Goal: Information Seeking & Learning: Learn about a topic

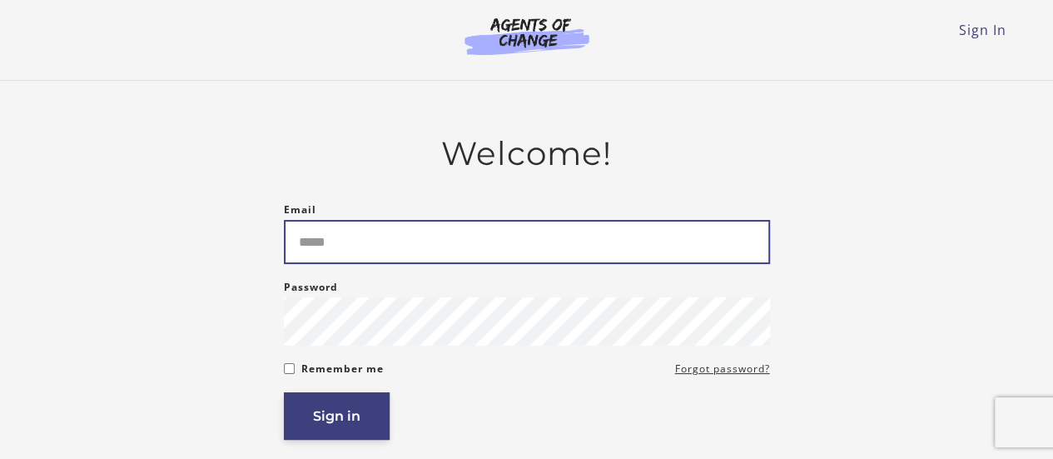
type input "**********"
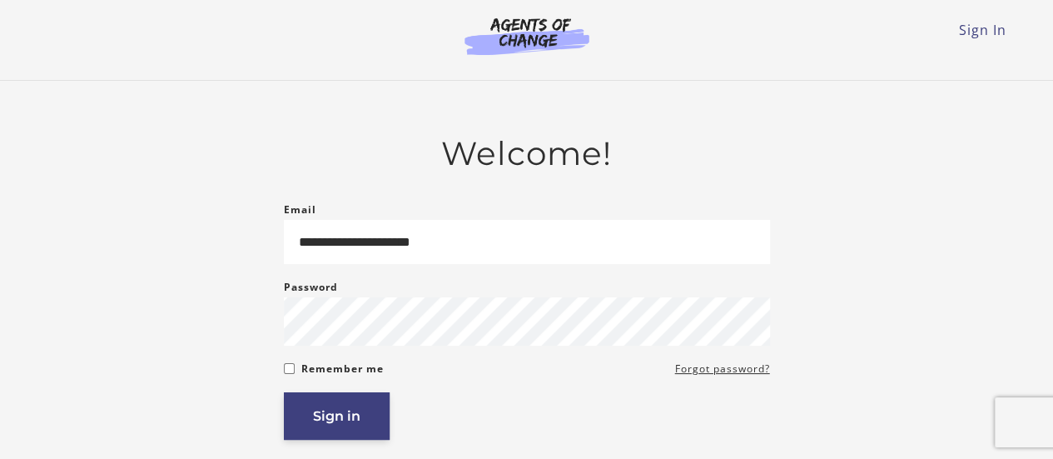
click at [335, 417] on button "Sign in" at bounding box center [337, 415] width 106 height 47
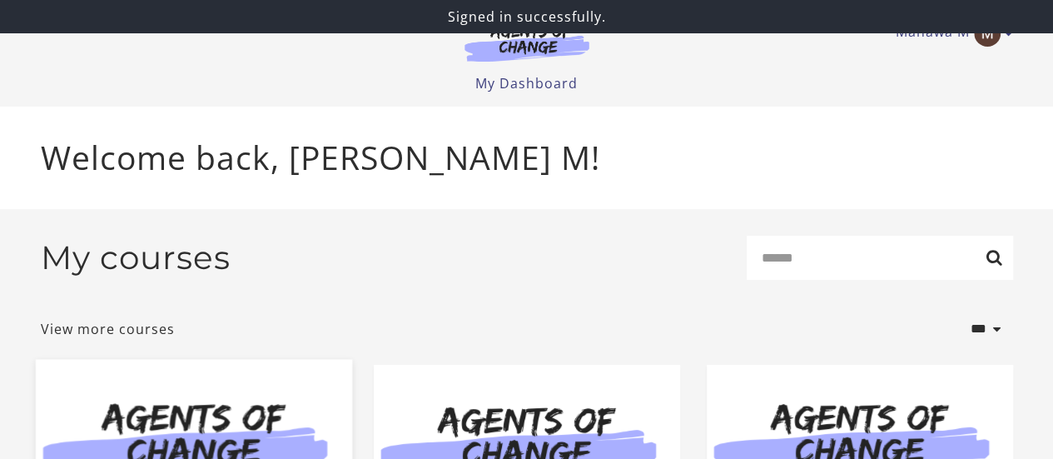
click at [253, 404] on img at bounding box center [193, 444] width 316 height 171
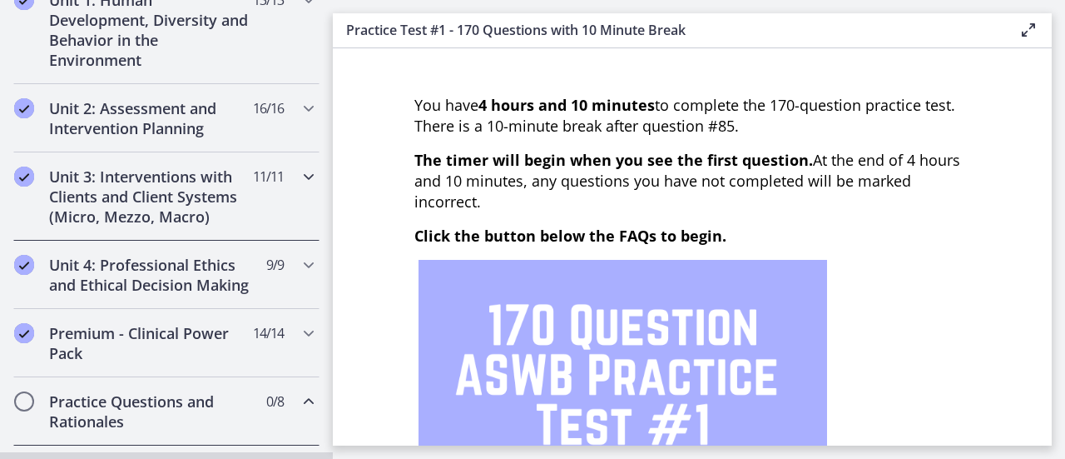
scroll to position [499, 0]
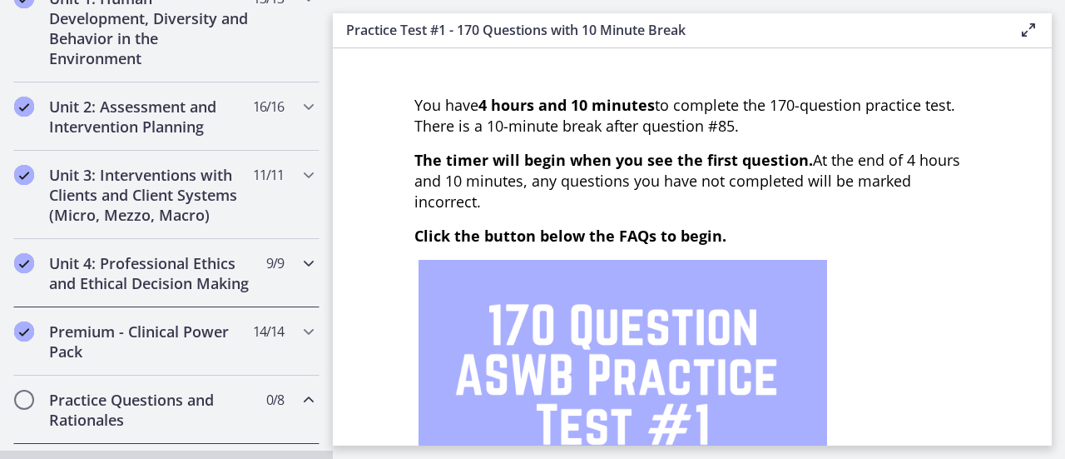
click at [154, 279] on h2 "Unit 4: Professional Ethics and Ethical Decision Making" at bounding box center [150, 273] width 203 height 40
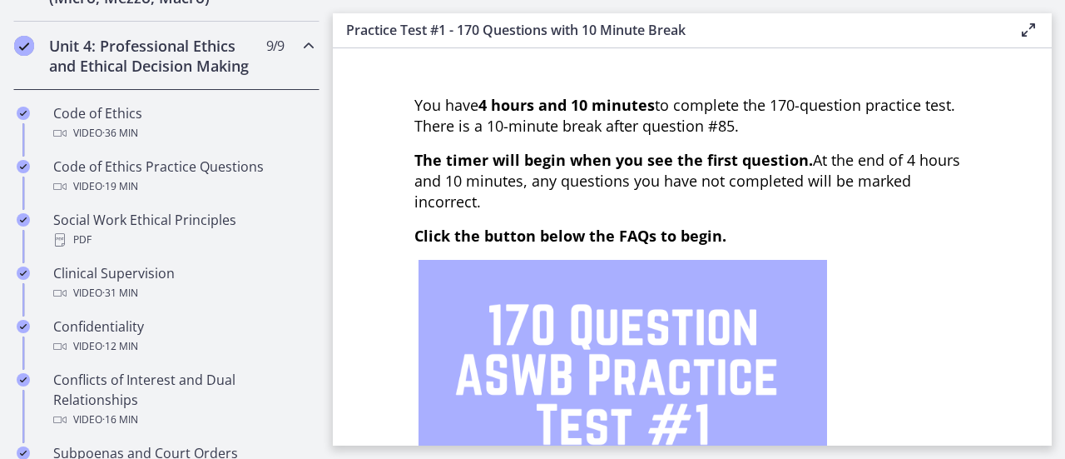
scroll to position [749, 0]
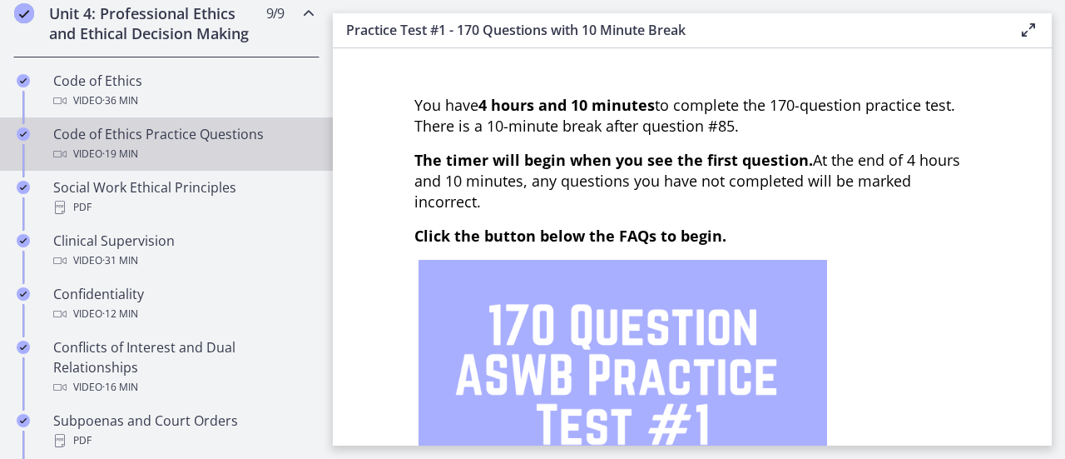
click at [194, 144] on div "Code of Ethics Practice Questions Video · 19 min" at bounding box center [183, 144] width 260 height 40
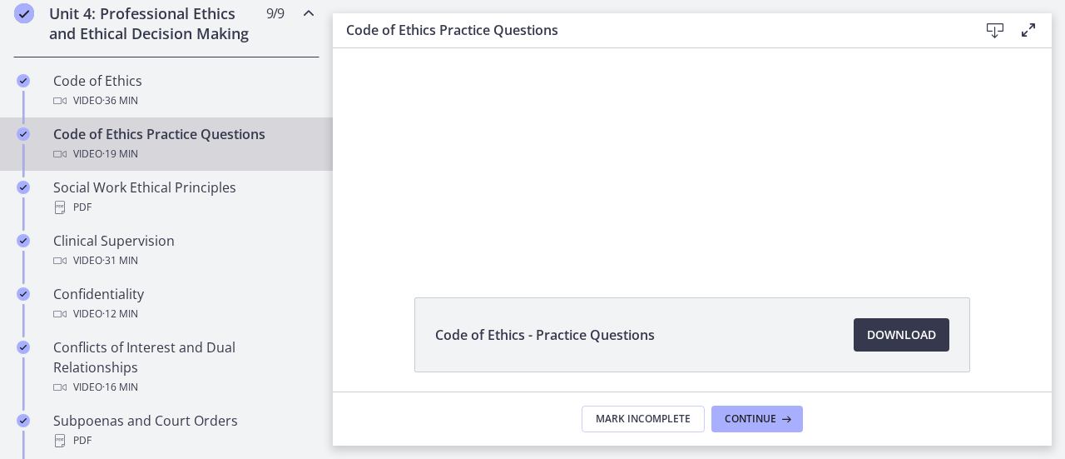
scroll to position [120, 0]
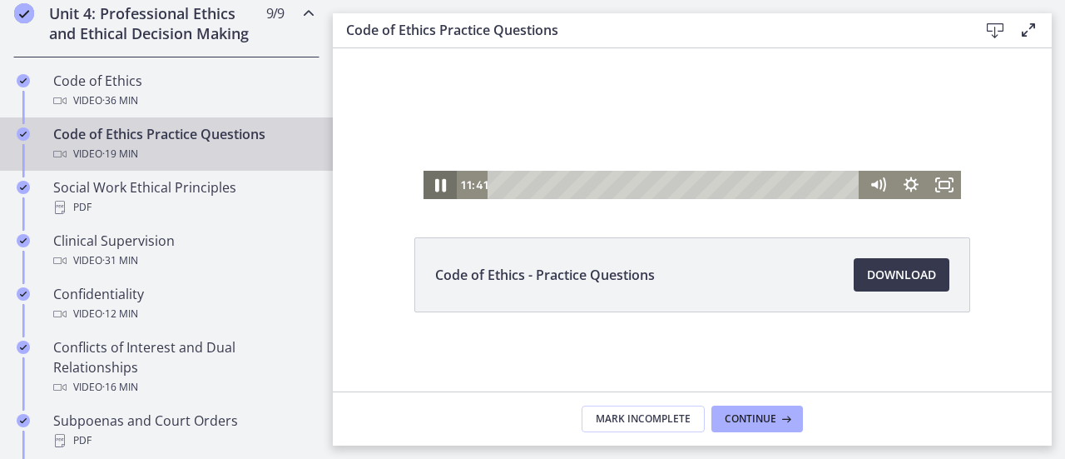
click at [435, 184] on icon "Pause" at bounding box center [440, 185] width 11 height 13
click at [429, 184] on icon "Play Video" at bounding box center [442, 185] width 40 height 34
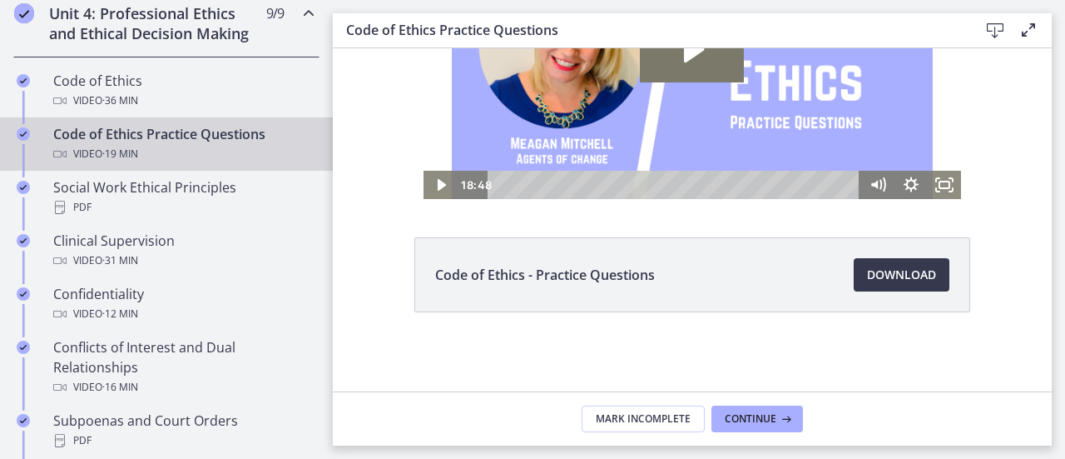
scroll to position [0, 0]
click at [751, 410] on button "Continue" at bounding box center [758, 418] width 92 height 27
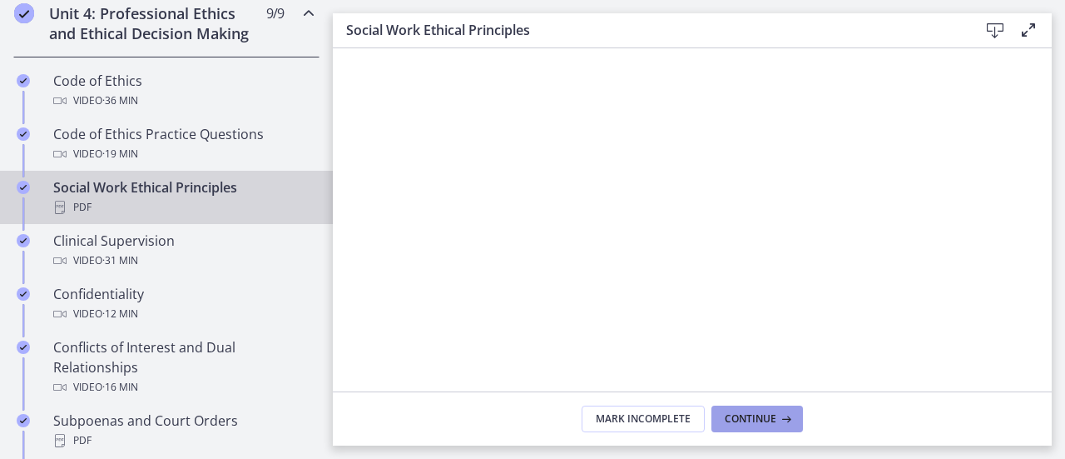
click at [738, 410] on button "Continue" at bounding box center [758, 418] width 92 height 27
